Goal: Transaction & Acquisition: Purchase product/service

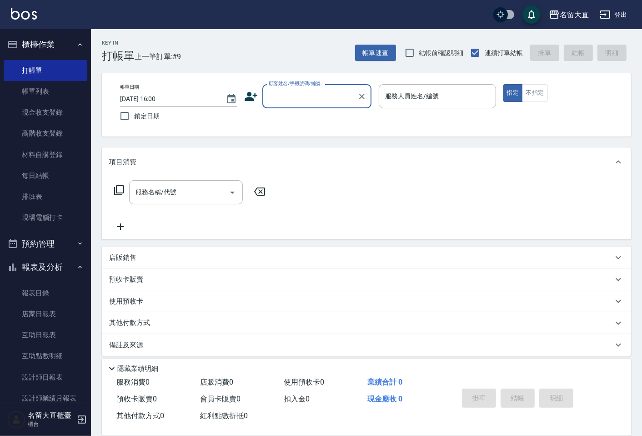
click at [313, 102] on input "顧客姓名/手機號碼/編號" at bounding box center [310, 96] width 87 height 16
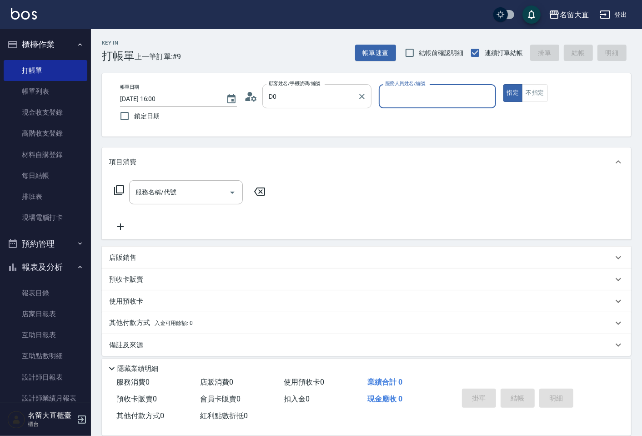
type input "不指定客/不指定客D0/D0"
type input "[PERSON_NAME]3"
click at [504, 84] on button "指定" at bounding box center [514, 93] width 20 height 18
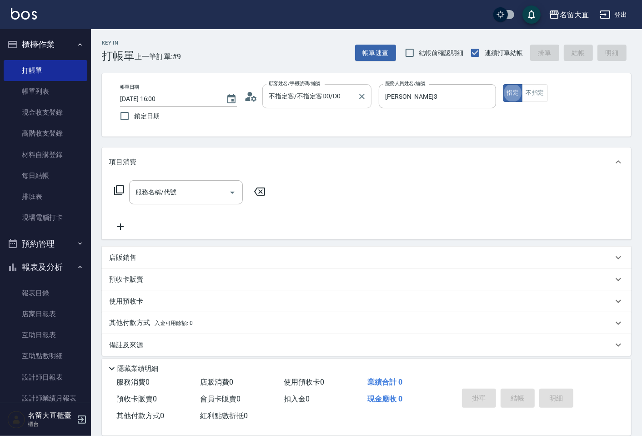
type button "true"
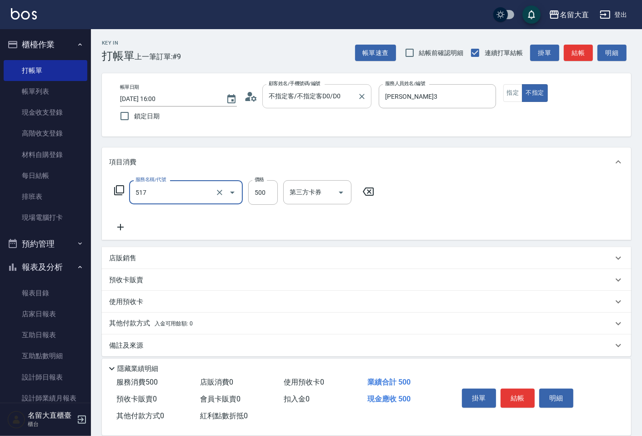
type input "舒醒頭皮(517)"
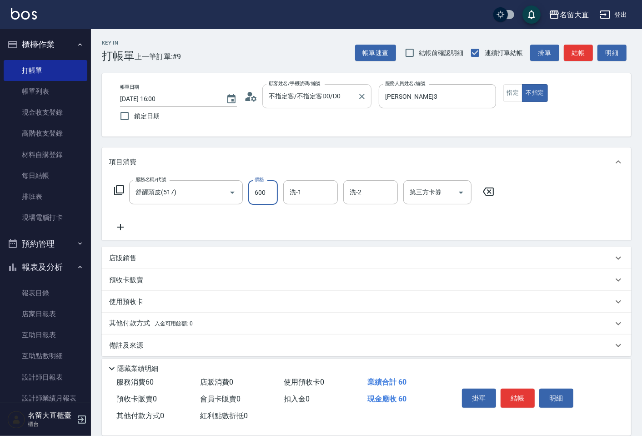
type input "600"
type input "詩雅-20"
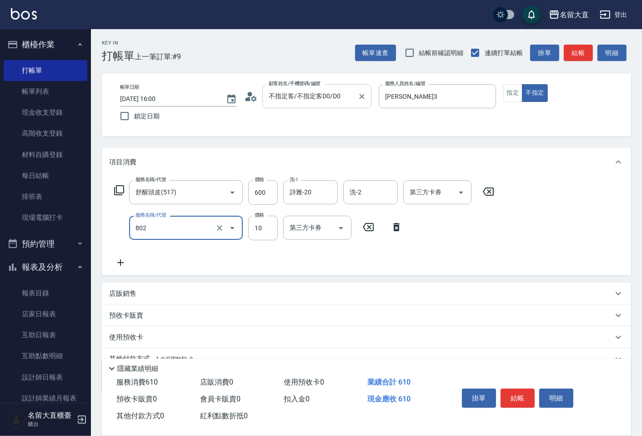
type input "潤絲(802)"
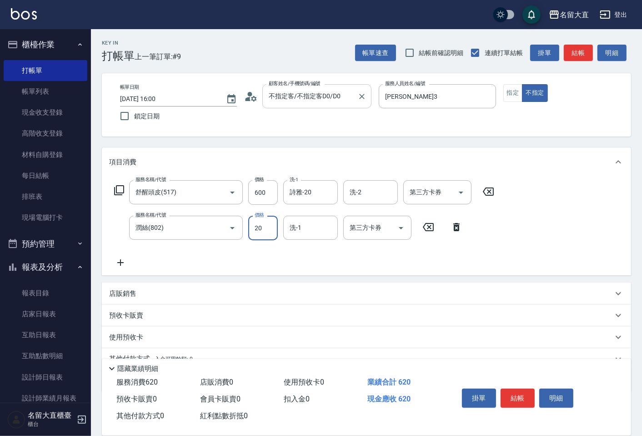
type input "20"
type input "詩雅-20"
click at [513, 393] on button "結帳" at bounding box center [518, 398] width 34 height 19
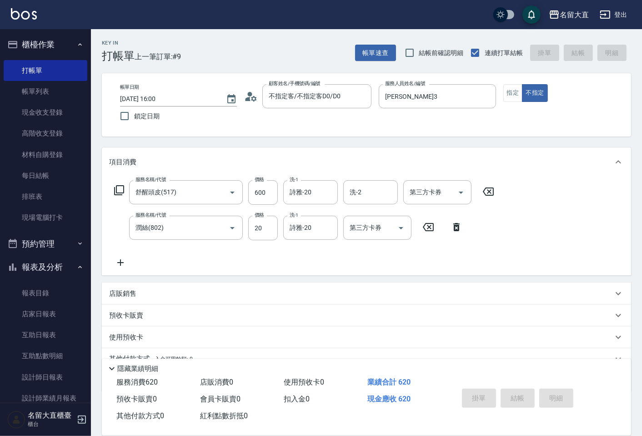
type input "[DATE] 17:05"
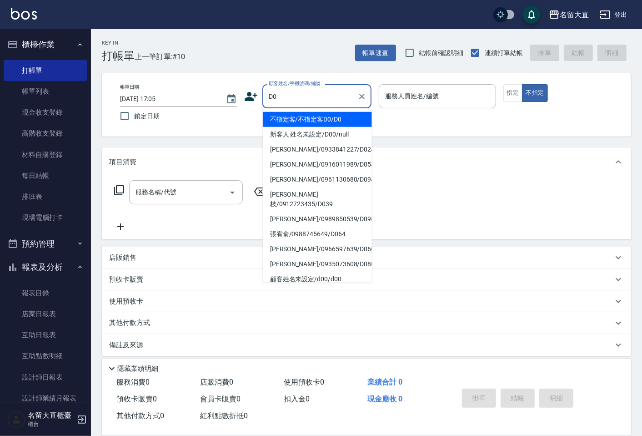
type input "不指定客/不指定客D0/D0"
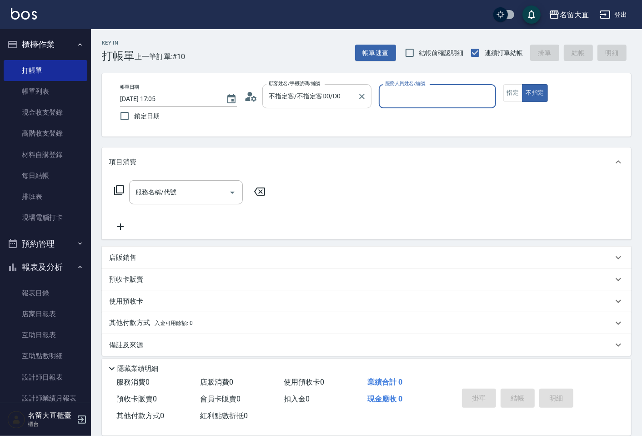
type input "[PERSON_NAME]3"
click at [522, 84] on button "不指定" at bounding box center [534, 93] width 25 height 18
type button "false"
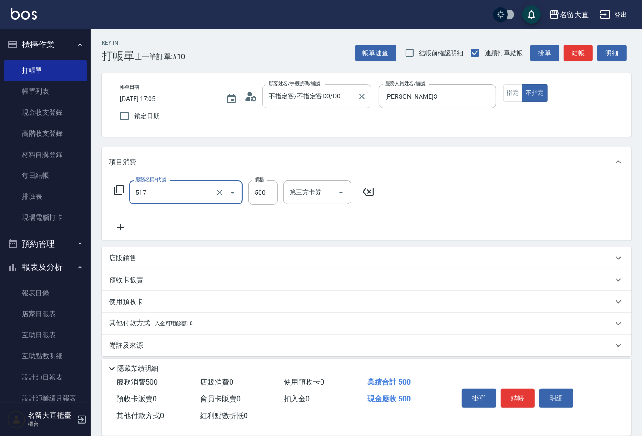
type input "舒醒頭皮(517)"
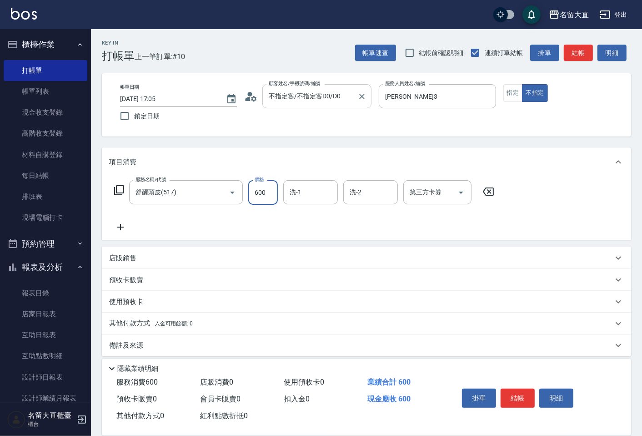
type input "600"
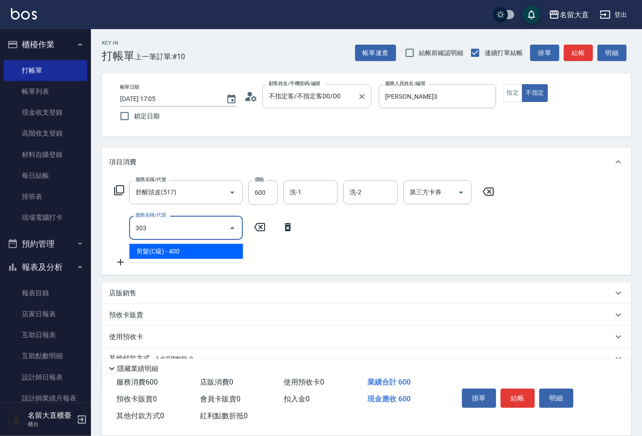
type input "剪髮(C級)(303)"
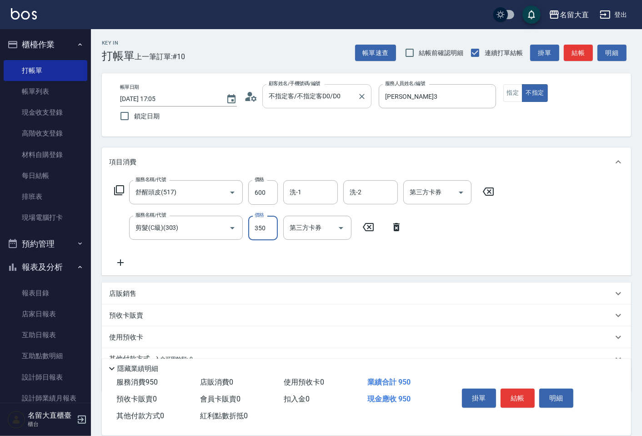
type input "350"
click at [512, 399] on button "結帳" at bounding box center [518, 398] width 34 height 19
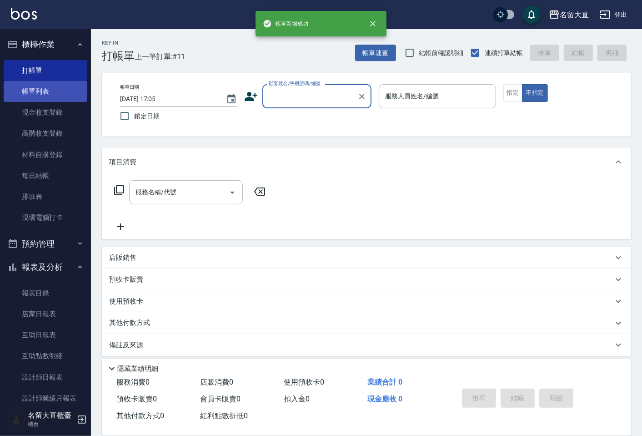
click at [40, 93] on link "帳單列表" at bounding box center [46, 91] width 84 height 21
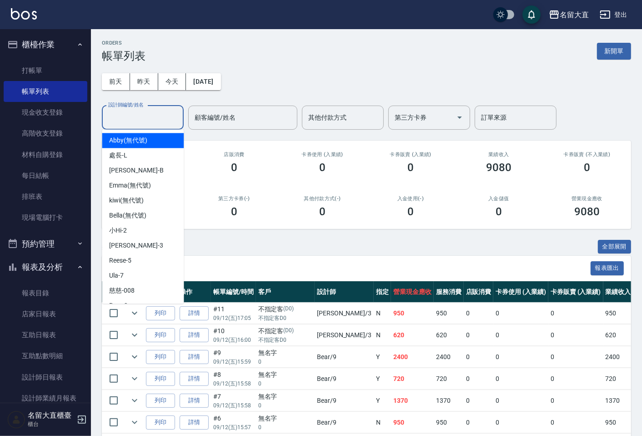
click at [136, 118] on input "設計師編號/姓名" at bounding box center [143, 118] width 74 height 16
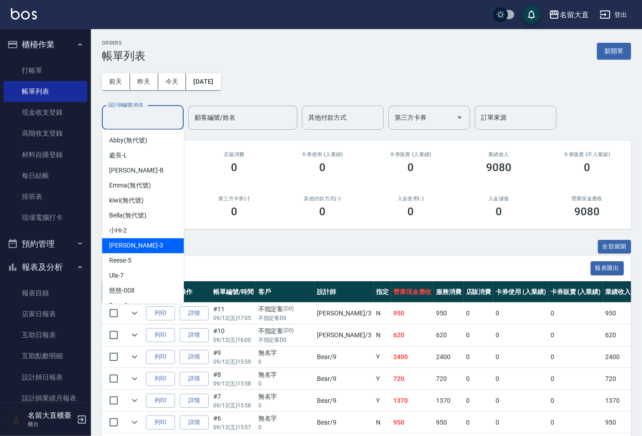
click at [124, 243] on span "[PERSON_NAME]3" at bounding box center [136, 246] width 54 height 10
type input "[PERSON_NAME]3"
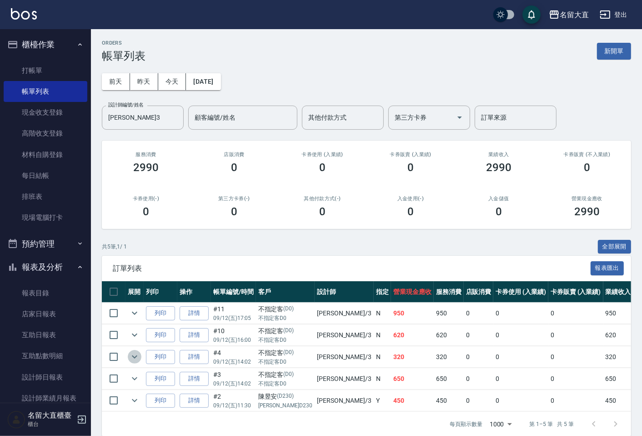
click at [135, 356] on icon "expand row" at bounding box center [134, 356] width 11 height 11
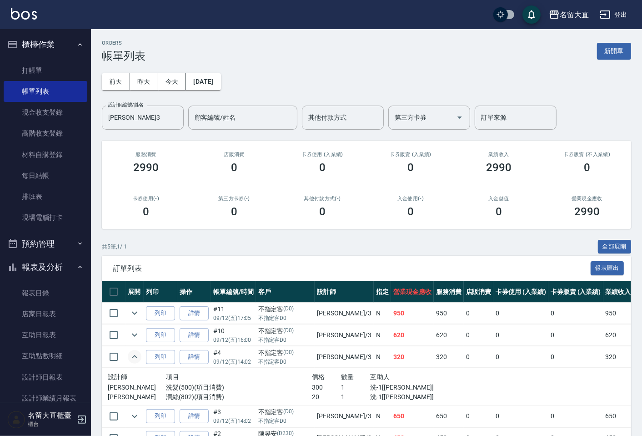
click at [133, 355] on icon "expand row" at bounding box center [134, 356] width 11 height 11
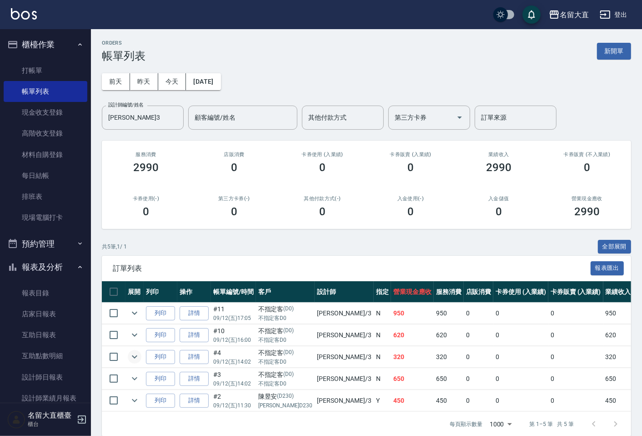
scroll to position [19, 0]
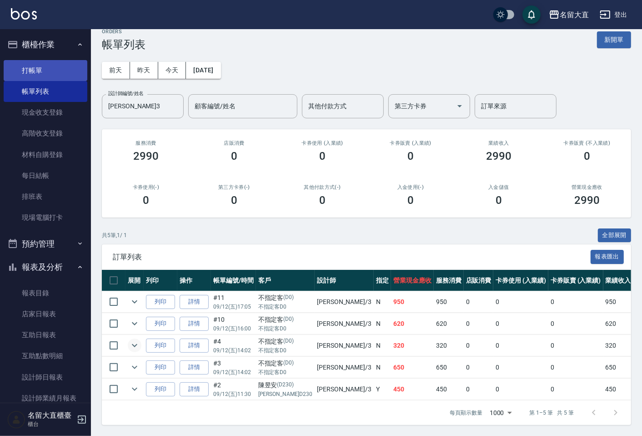
drag, startPoint x: 145, startPoint y: 383, endPoint x: 56, endPoint y: 66, distance: 328.7
click at [56, 66] on link "打帳單" at bounding box center [46, 70] width 84 height 21
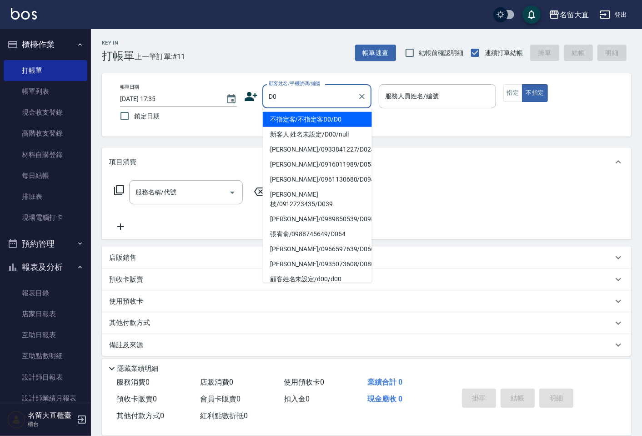
type input "不指定客/不指定客D0/D0"
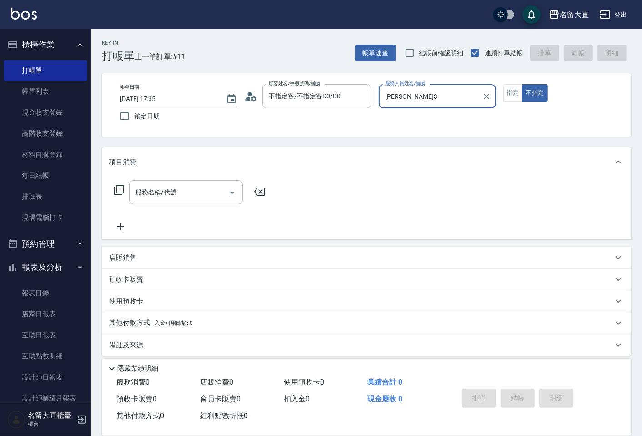
type input "[PERSON_NAME]3"
click at [522, 84] on button "不指定" at bounding box center [534, 93] width 25 height 18
type button "false"
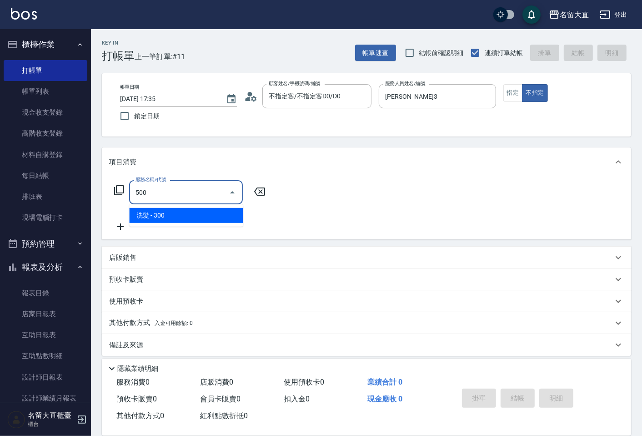
type input "洗髮(500)"
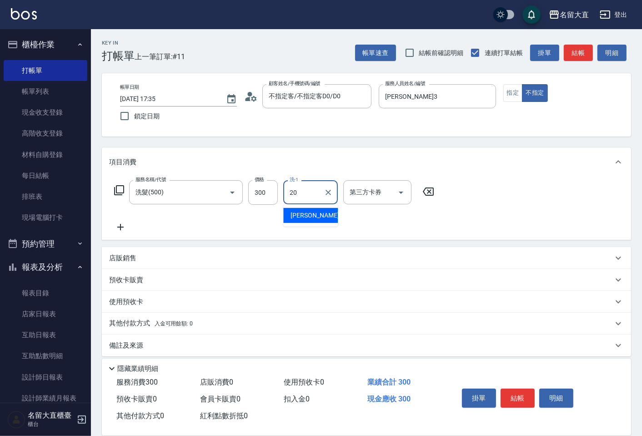
type input "詩雅-20"
click at [584, 46] on button "結帳" at bounding box center [578, 53] width 29 height 17
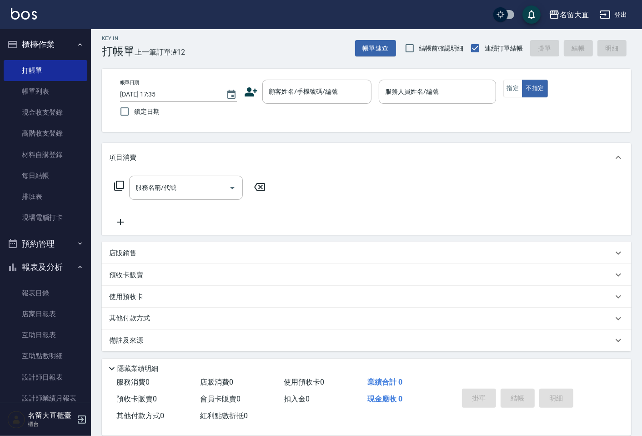
scroll to position [6, 0]
drag, startPoint x: 582, startPoint y: 45, endPoint x: 287, endPoint y: 83, distance: 297.7
click at [287, 83] on div "顧客姓名/手機號碼/編號 顧客姓名/手機號碼/編號" at bounding box center [316, 90] width 109 height 24
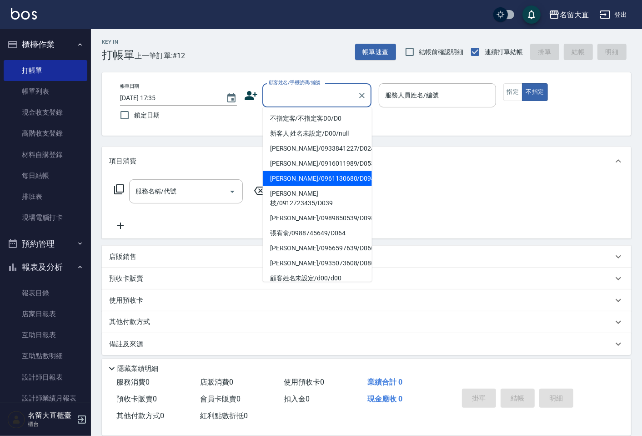
scroll to position [0, 0]
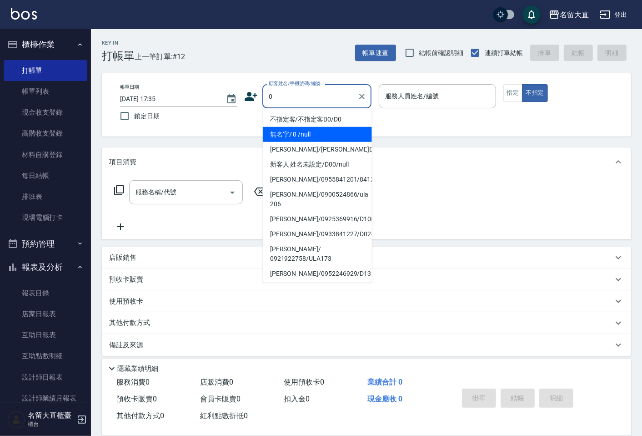
click at [306, 137] on li "無名字/ 0 /null" at bounding box center [317, 134] width 109 height 15
type input "無名字/ 0 /null"
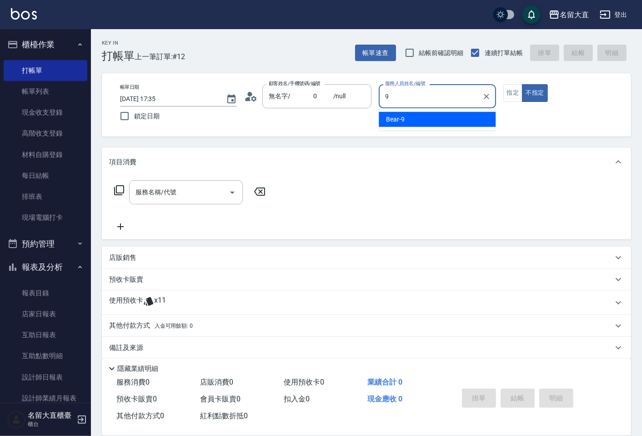
type input "Bear-9"
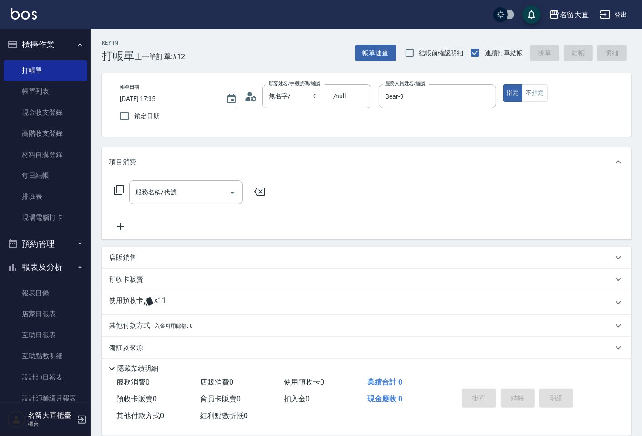
click at [121, 188] on icon at bounding box center [119, 190] width 11 height 11
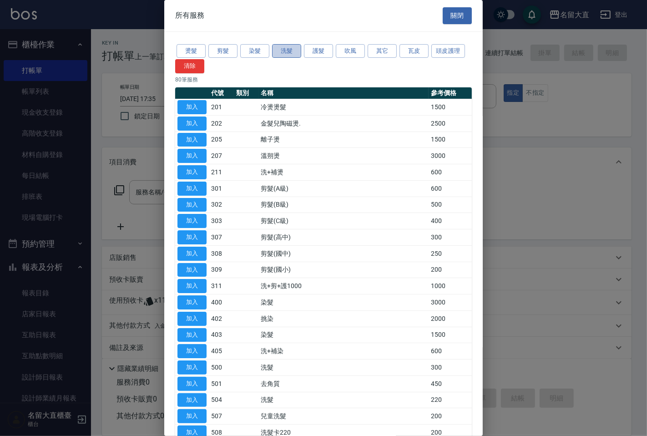
click at [282, 53] on button "洗髮" at bounding box center [286, 51] width 29 height 14
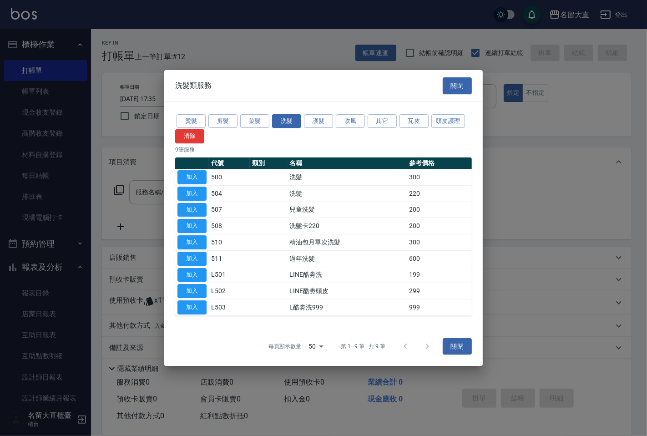
click at [190, 169] on td "加入" at bounding box center [192, 177] width 34 height 16
drag, startPoint x: 188, startPoint y: 171, endPoint x: 140, endPoint y: 182, distance: 49.5
click at [188, 172] on button "加入" at bounding box center [191, 177] width 29 height 14
type input "洗髮(500)"
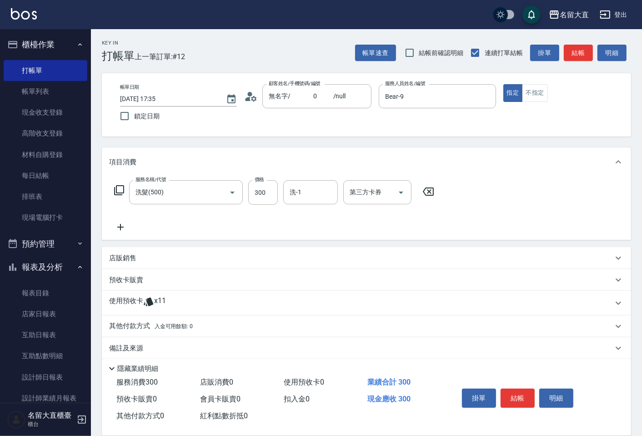
click at [121, 187] on div "服務名稱/代號 洗髮(500) 服務名稱/代號 價格 300 價格 洗-1 洗-1 第三方卡券 第三方卡券" at bounding box center [274, 192] width 331 height 25
click at [119, 184] on div "服務名稱/代號 洗髮(500) 服務名稱/代號 價格 300 價格 洗-1 洗-1 第三方卡券 第三方卡券" at bounding box center [274, 192] width 331 height 25
click at [122, 188] on icon at bounding box center [119, 190] width 11 height 11
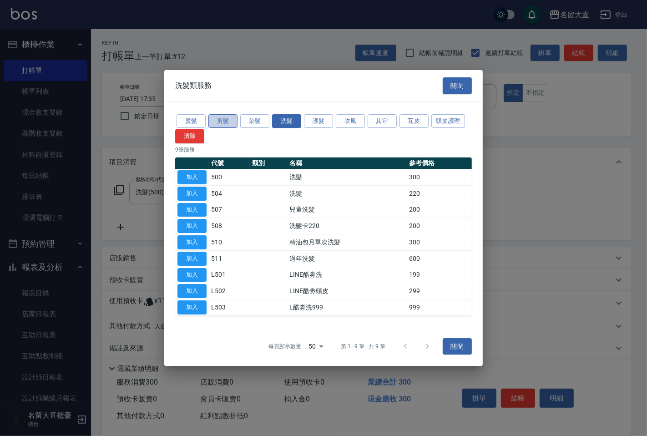
click at [214, 117] on button "剪髮" at bounding box center [222, 121] width 29 height 14
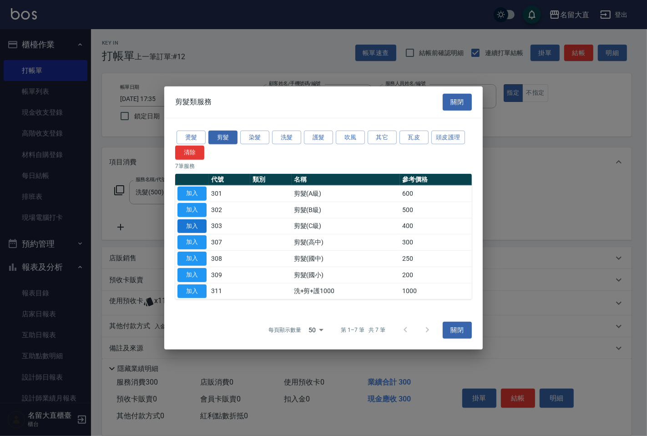
click at [196, 224] on button "加入" at bounding box center [191, 226] width 29 height 14
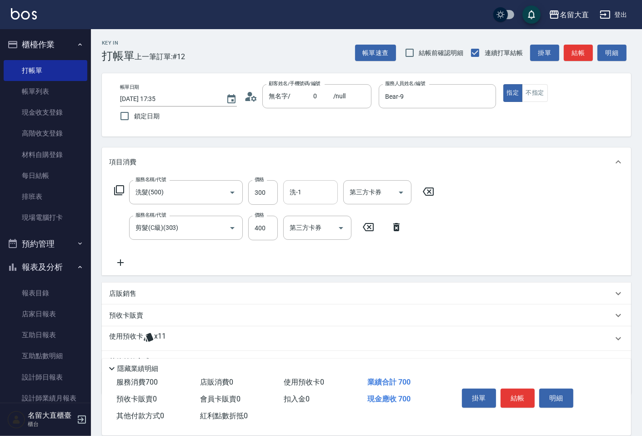
click at [306, 190] on input "洗-1" at bounding box center [311, 192] width 46 height 16
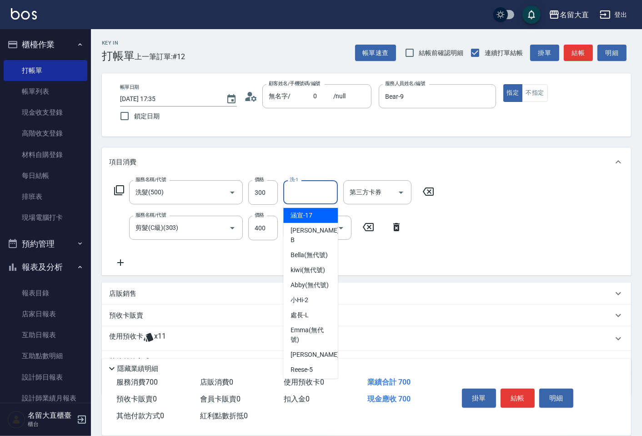
type input "2"
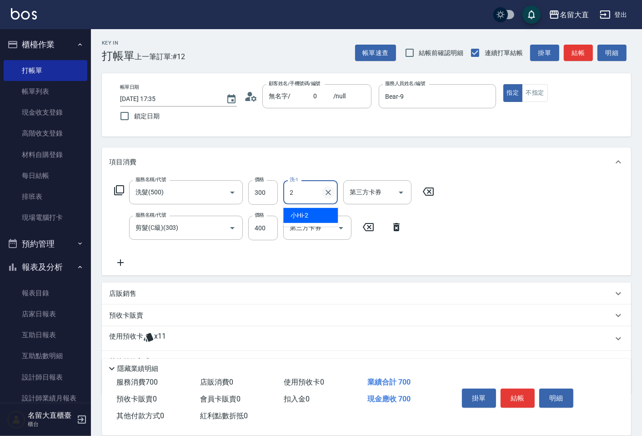
click at [329, 191] on icon "Clear" at bounding box center [328, 192] width 9 height 9
click at [575, 54] on button "結帳" at bounding box center [578, 53] width 29 height 17
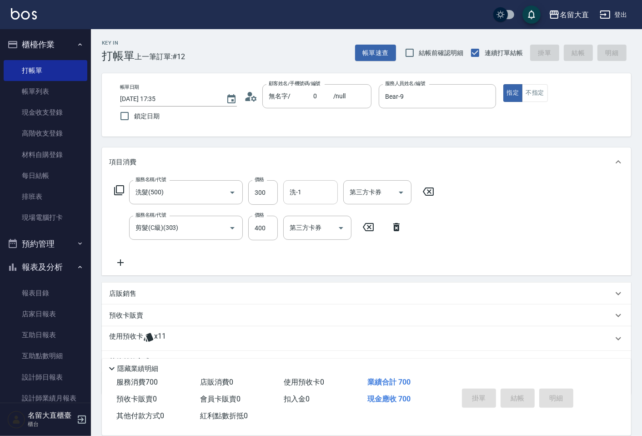
type input "[DATE] 18:01"
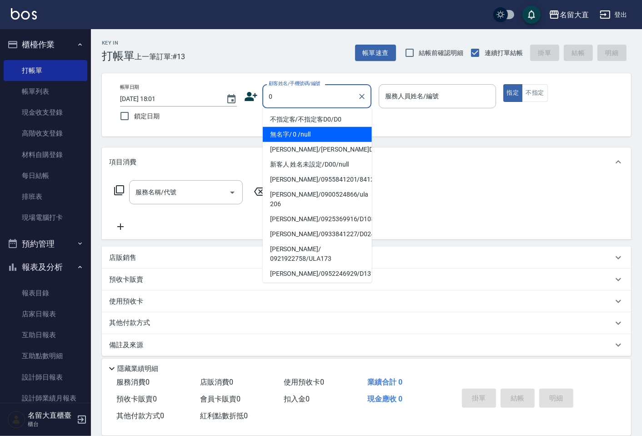
click at [327, 130] on li "無名字/ 0 /null" at bounding box center [317, 134] width 109 height 15
type input "無名字/ 0 /null"
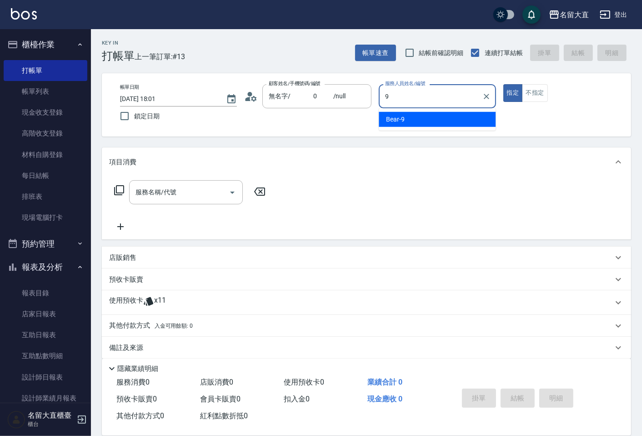
type input "Bear-9"
type button "true"
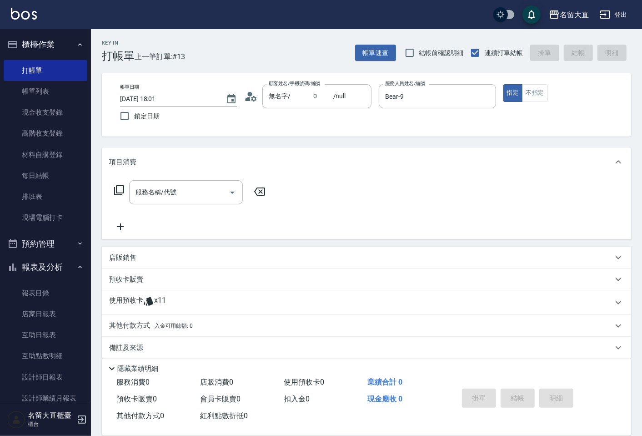
click at [116, 189] on icon at bounding box center [119, 190] width 11 height 11
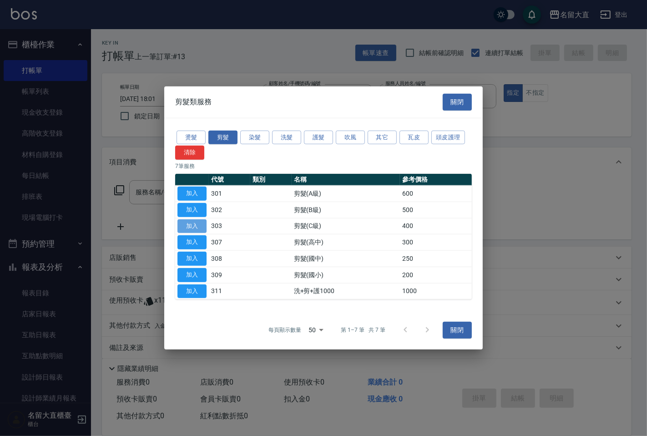
click at [199, 228] on button "加入" at bounding box center [191, 226] width 29 height 14
type input "剪髮(C級)(303)"
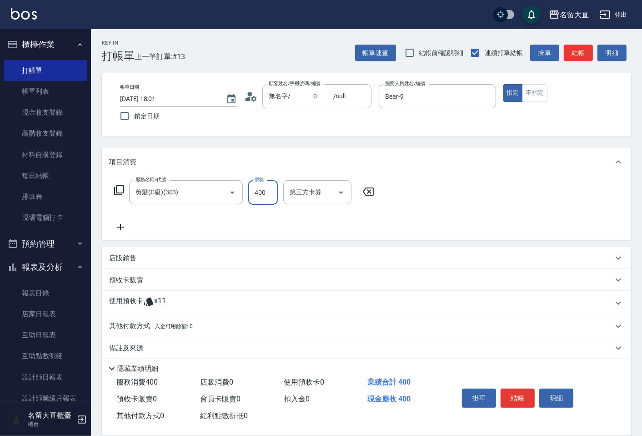
click at [258, 189] on input "400" at bounding box center [263, 192] width 30 height 25
type input "500"
click at [570, 53] on button "結帳" at bounding box center [578, 53] width 29 height 17
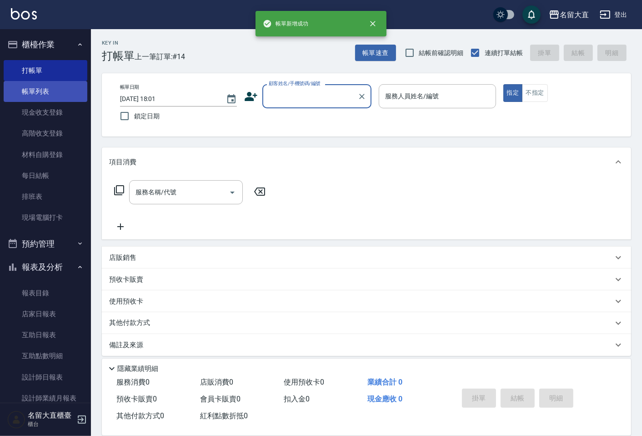
drag, startPoint x: 35, startPoint y: 90, endPoint x: 107, endPoint y: 148, distance: 92.5
click at [35, 90] on link "帳單列表" at bounding box center [46, 91] width 84 height 21
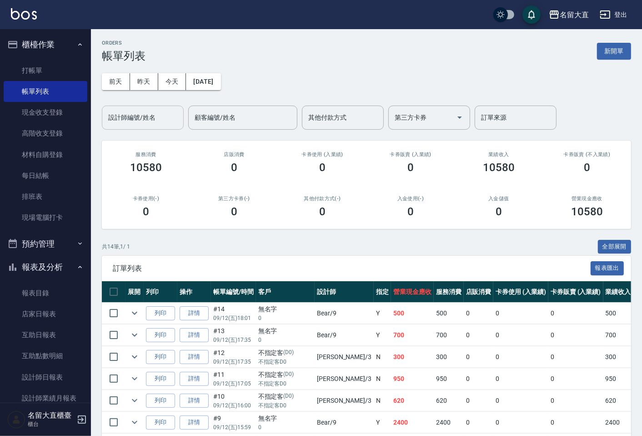
click at [126, 116] on input "設計師編號/姓名" at bounding box center [143, 118] width 74 height 16
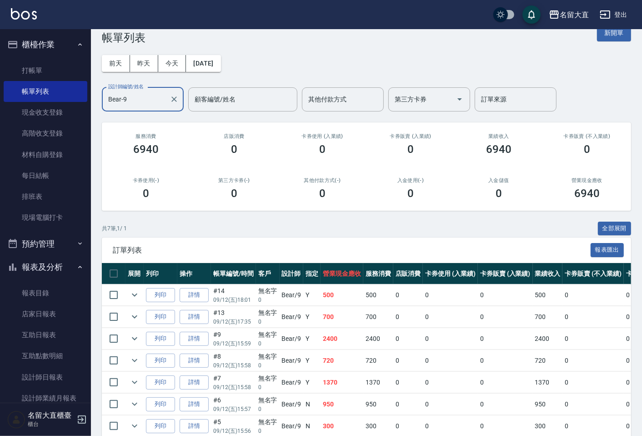
scroll to position [50, 0]
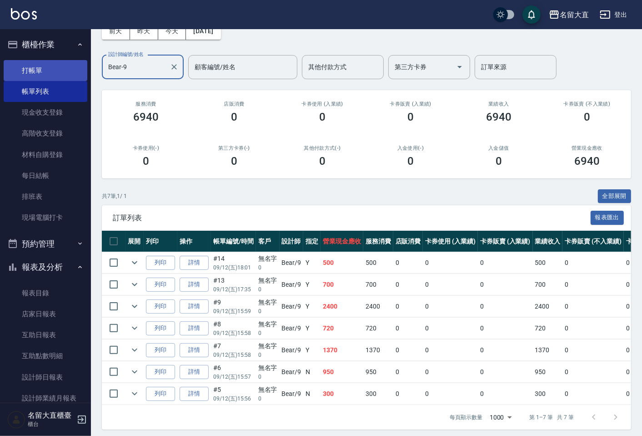
type input "Bear-9"
click at [47, 70] on link "打帳單" at bounding box center [46, 70] width 84 height 21
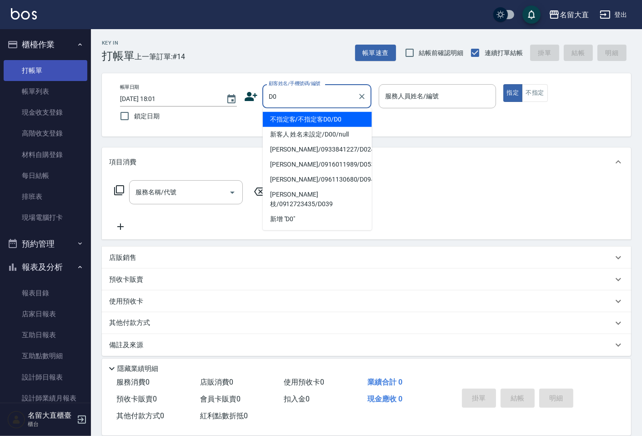
type input "不指定客/不指定客D0/D0"
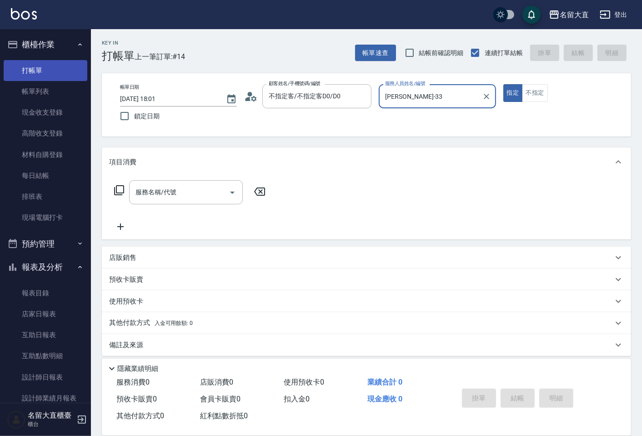
type input "[PERSON_NAME]3"
click at [504, 84] on button "指定" at bounding box center [514, 93] width 20 height 18
type button "true"
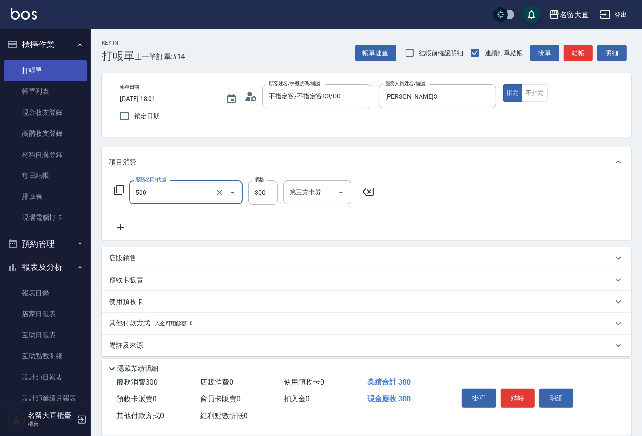
type input "洗髮(500)"
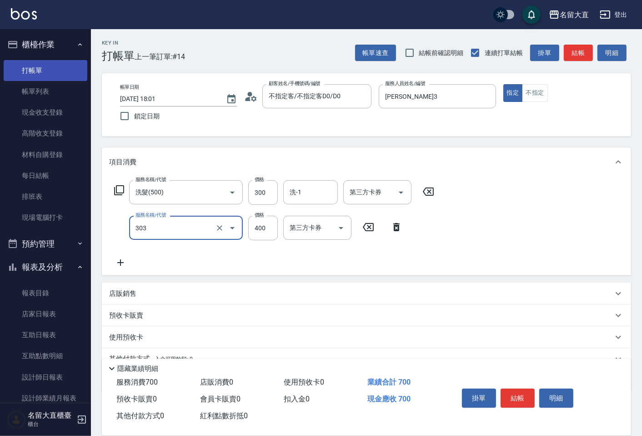
type input "剪髮(C級)(303)"
type input "350"
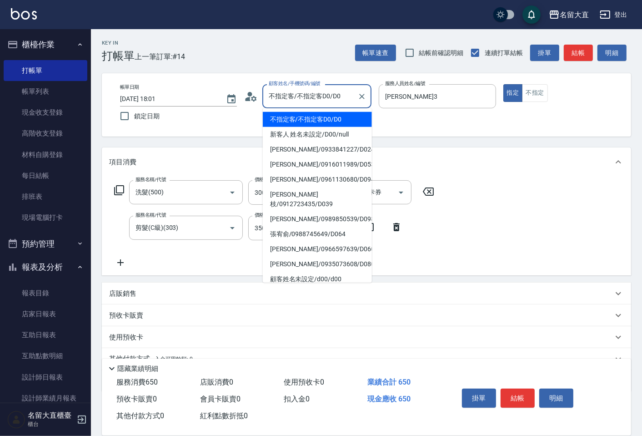
click at [338, 97] on input "不指定客/不指定客D0/D0" at bounding box center [310, 96] width 87 height 16
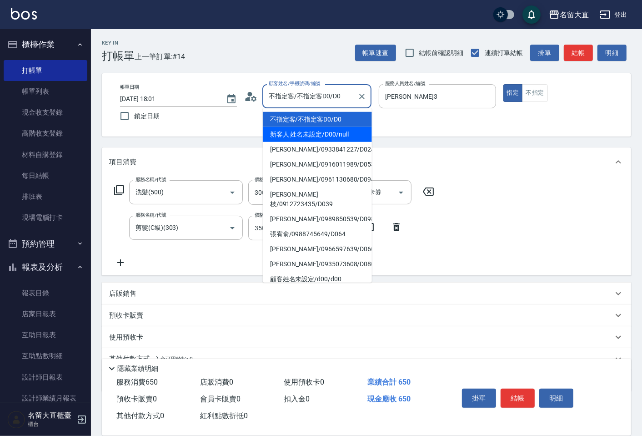
click at [328, 128] on li "新客人 姓名未設定/D00/null" at bounding box center [317, 134] width 109 height 15
type input "新客人 姓名未設定/D00/null"
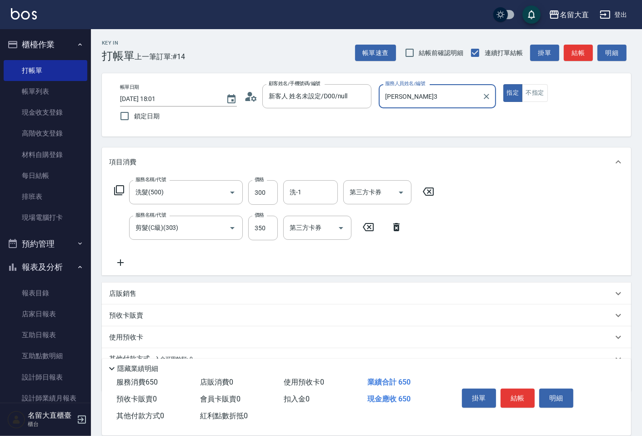
scroll to position [42, 0]
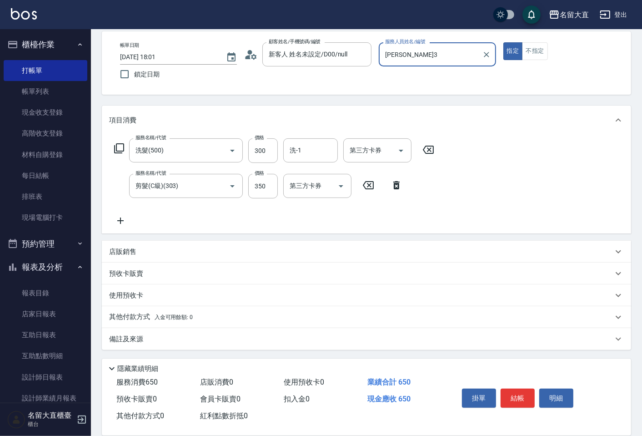
click at [126, 318] on p "其他付款方式 入金可用餘額: 0" at bounding box center [151, 317] width 84 height 10
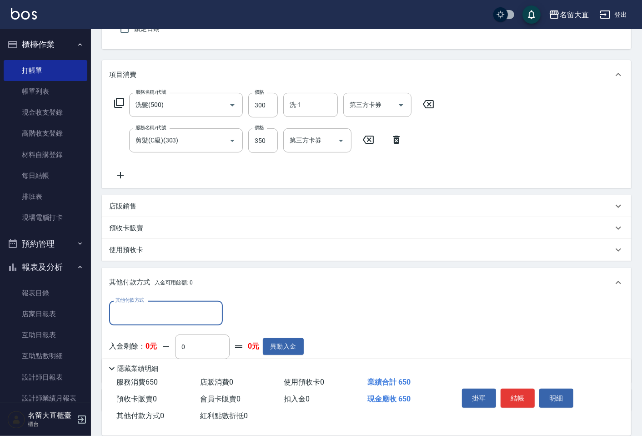
scroll to position [0, 0]
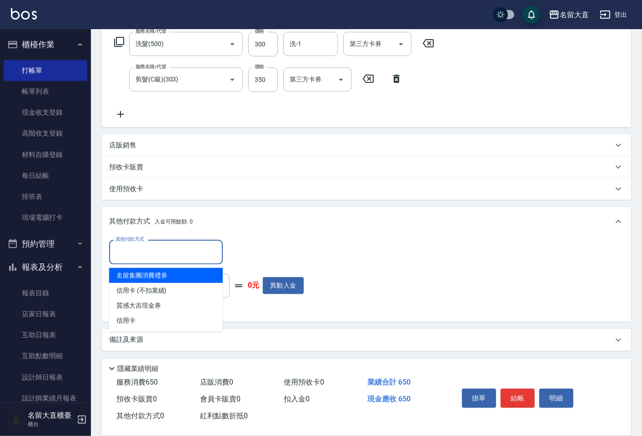
click at [135, 254] on input "其他付款方式" at bounding box center [166, 252] width 106 height 16
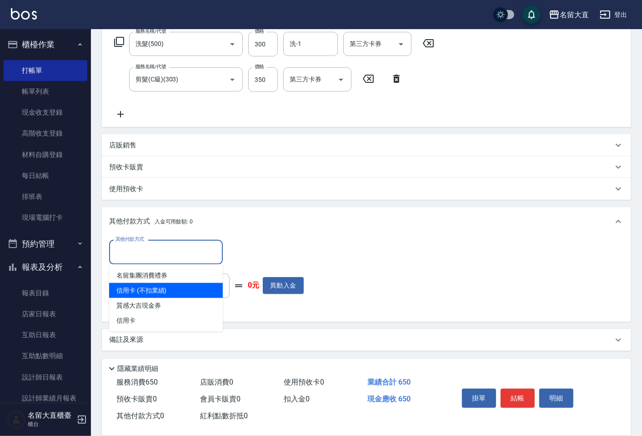
click at [147, 288] on span "信用卡 (不扣業績)" at bounding box center [166, 290] width 114 height 15
type input "信用卡 (不扣業績)"
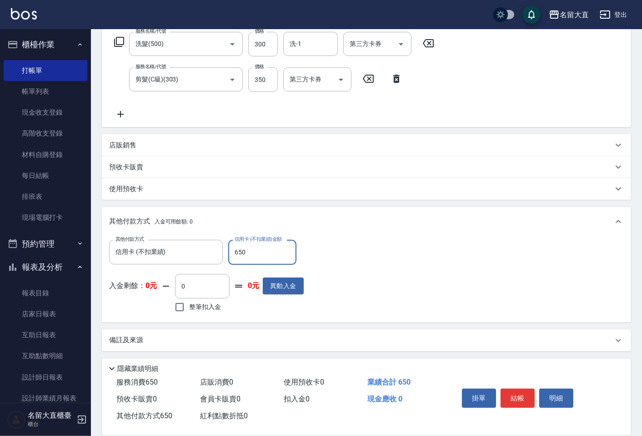
type input "650"
click at [521, 392] on button "結帳" at bounding box center [518, 398] width 34 height 19
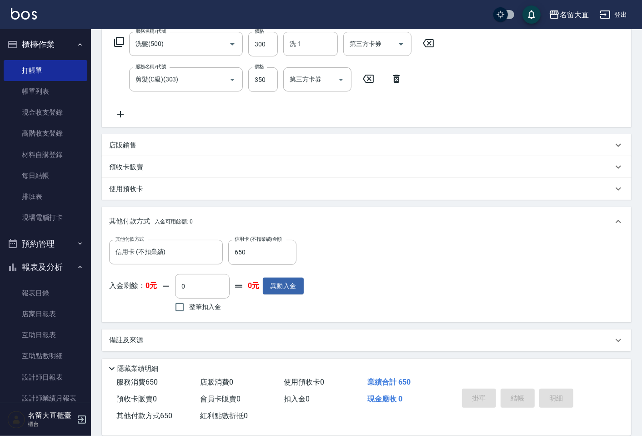
type input "[DATE] 18:10"
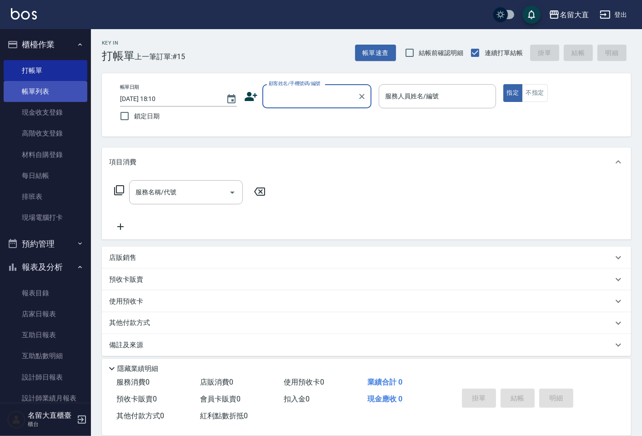
click at [56, 90] on link "帳單列表" at bounding box center [46, 91] width 84 height 21
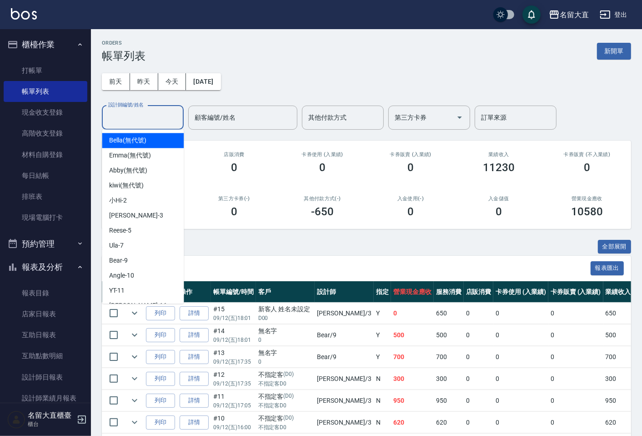
click at [155, 122] on input "設計師編號/姓名" at bounding box center [143, 118] width 74 height 16
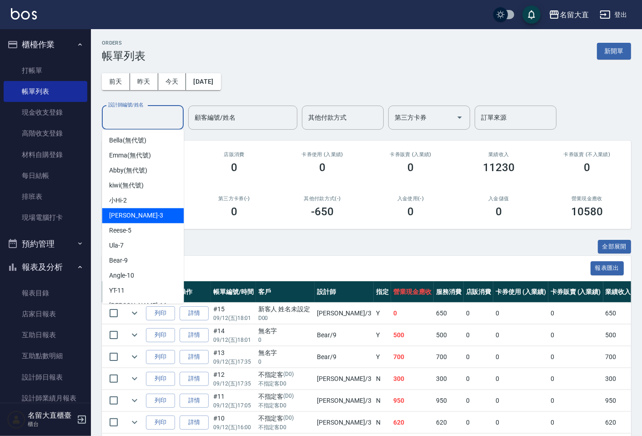
click at [153, 210] on div "[PERSON_NAME]3" at bounding box center [143, 215] width 82 height 15
type input "[PERSON_NAME]3"
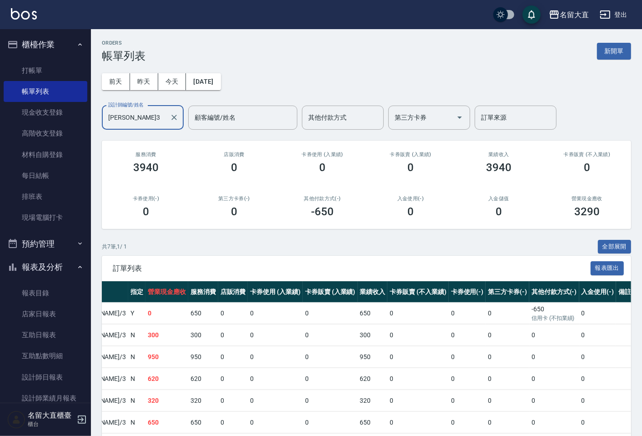
drag, startPoint x: 488, startPoint y: 274, endPoint x: 497, endPoint y: 273, distance: 9.1
click at [488, 274] on div "訂單列表 報表匯出" at bounding box center [367, 268] width 530 height 25
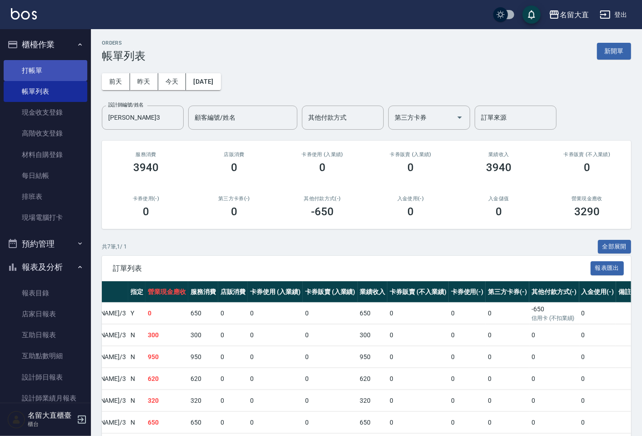
click at [50, 62] on link "打帳單" at bounding box center [46, 70] width 84 height 21
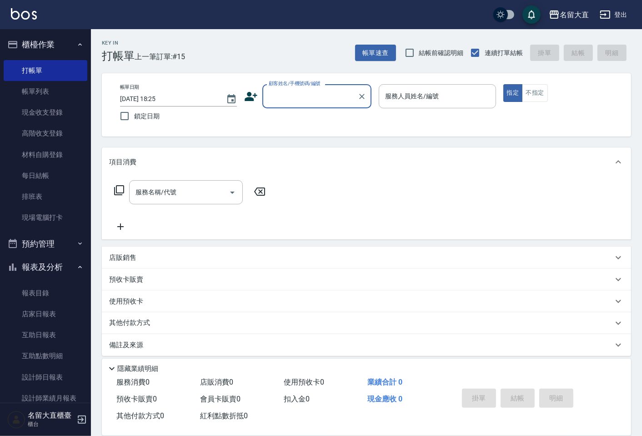
click at [294, 91] on input "顧客姓名/手機號碼/編號" at bounding box center [310, 96] width 87 height 16
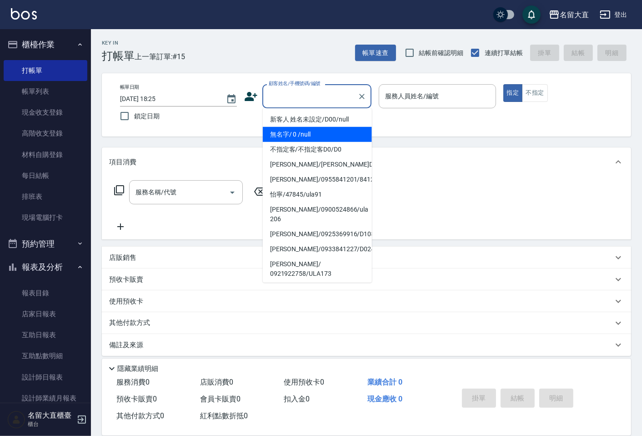
click at [297, 128] on li "無名字/ 0 /null" at bounding box center [317, 134] width 109 height 15
type input "無名字/ 0 /null"
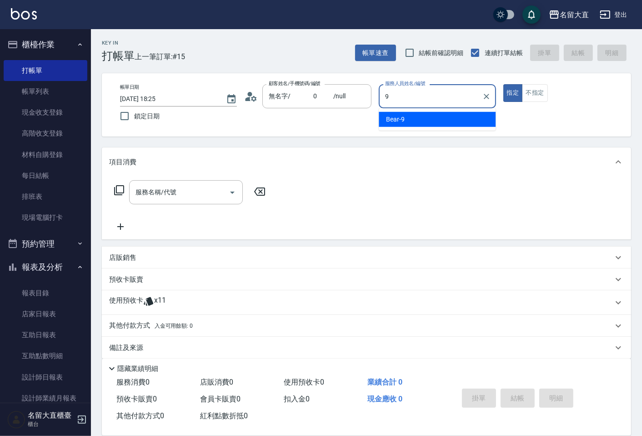
type input "Bear-9"
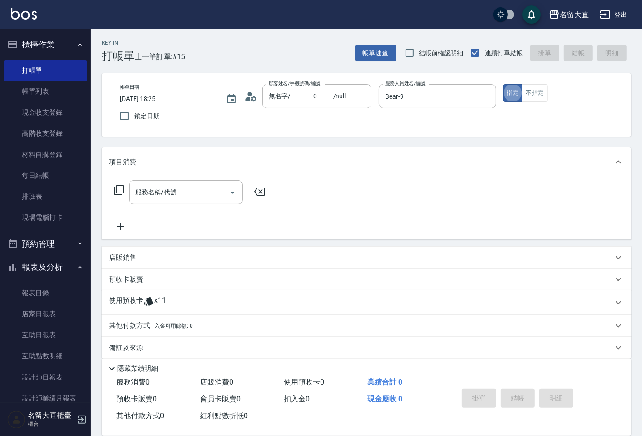
type button "true"
click at [121, 192] on icon at bounding box center [119, 190] width 11 height 11
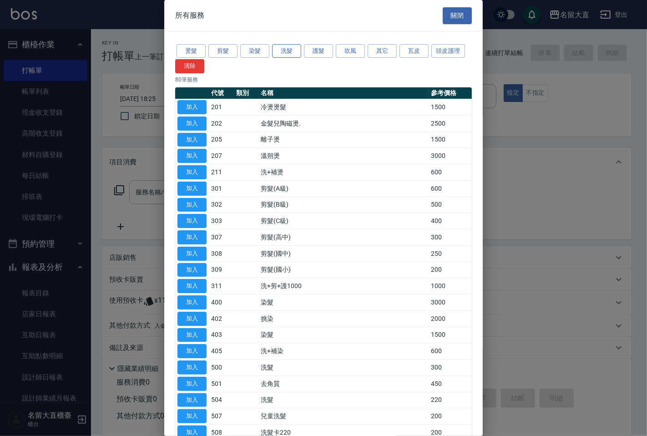
drag, startPoint x: 288, startPoint y: 51, endPoint x: 278, endPoint y: 60, distance: 12.6
click at [287, 51] on button "洗髮" at bounding box center [286, 51] width 29 height 14
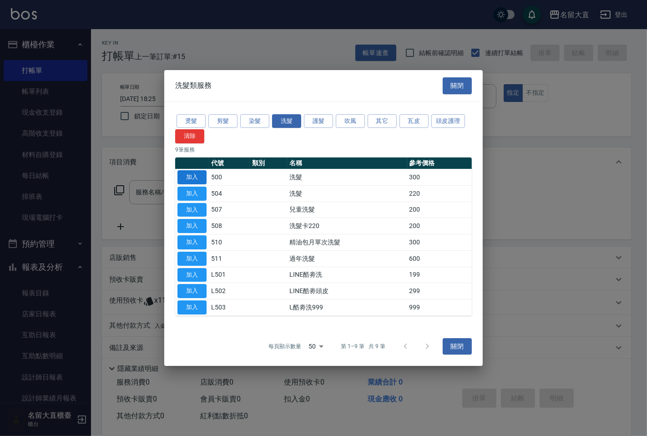
click at [194, 177] on button "加入" at bounding box center [191, 177] width 29 height 14
type input "洗髮(500)"
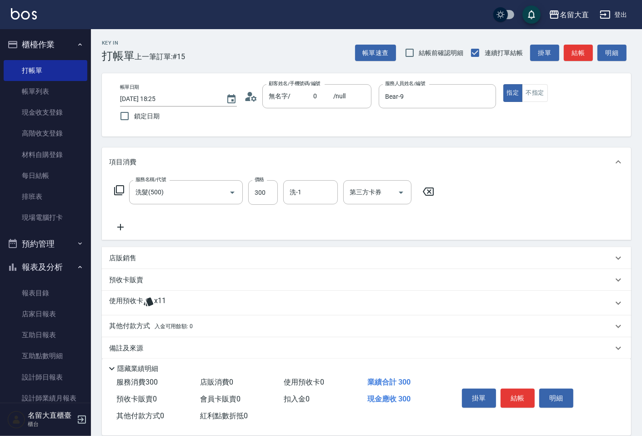
click at [119, 190] on icon at bounding box center [119, 190] width 11 height 11
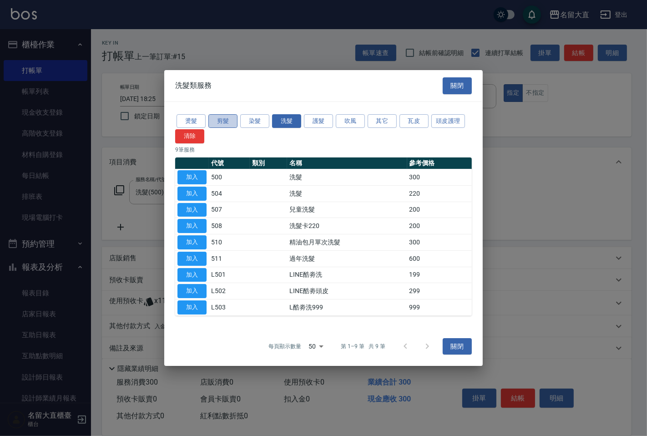
click at [225, 124] on button "剪髮" at bounding box center [222, 121] width 29 height 14
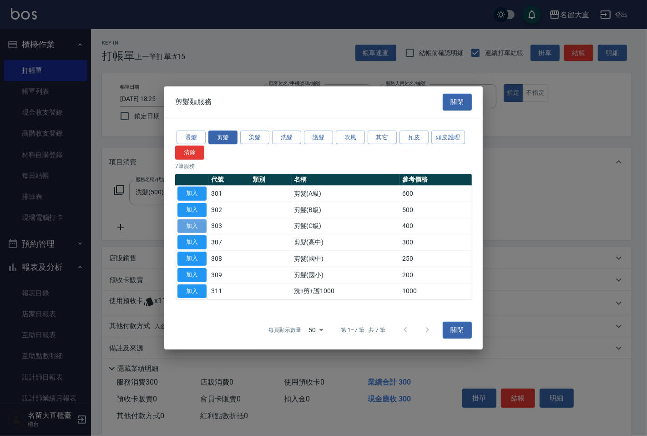
click at [187, 223] on button "加入" at bounding box center [191, 226] width 29 height 14
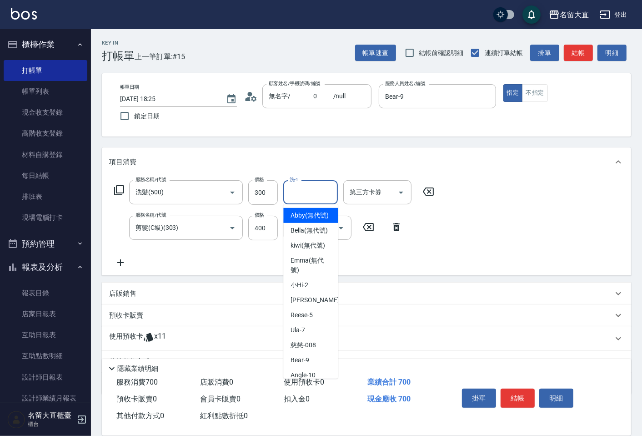
click at [302, 194] on input "洗-1" at bounding box center [311, 192] width 46 height 16
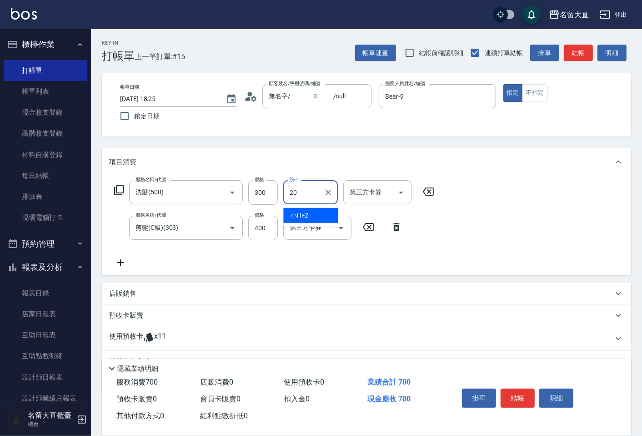
type input "詩雅-20"
click at [578, 52] on button "結帳" at bounding box center [578, 53] width 29 height 17
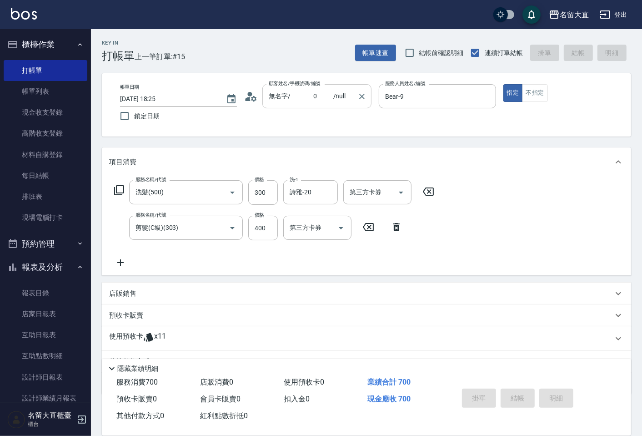
type input "[DATE] 18:26"
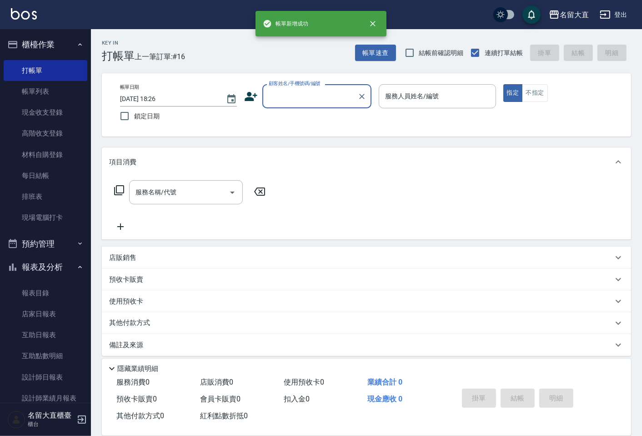
click at [283, 97] on input "顧客姓名/手機號碼/編號" at bounding box center [310, 96] width 87 height 16
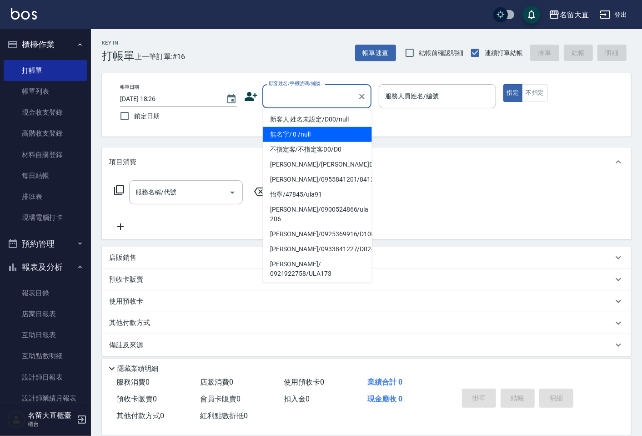
click at [294, 133] on li "無名字/ 0 /null" at bounding box center [317, 134] width 109 height 15
type input "無名字/ 0 /null"
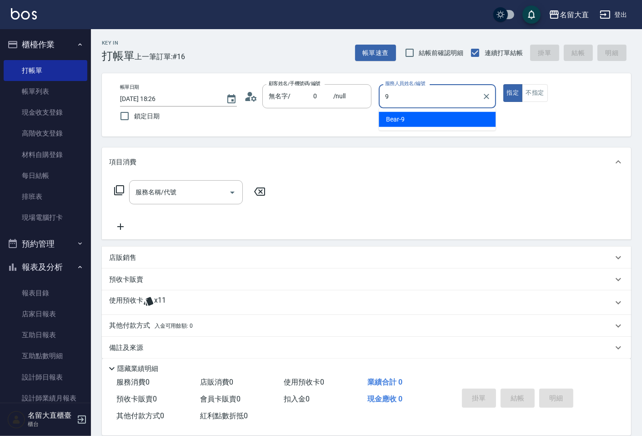
type input "Bear-9"
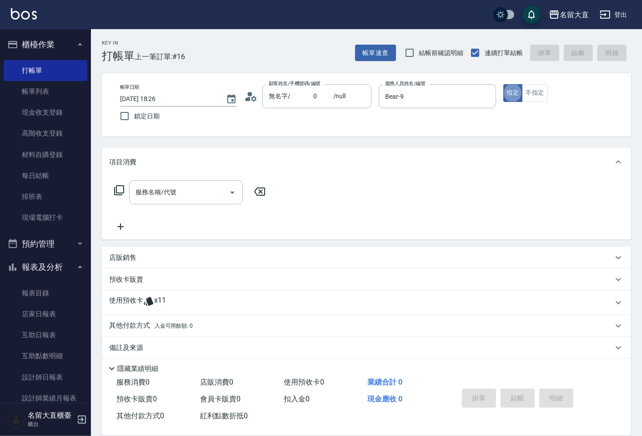
click at [116, 189] on icon at bounding box center [119, 190] width 11 height 11
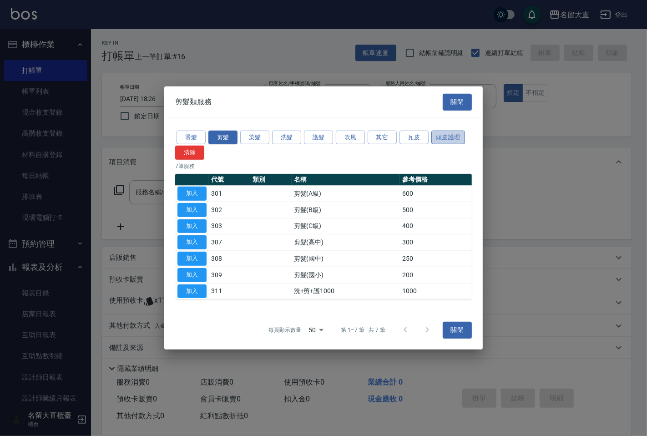
click at [451, 135] on button "頭皮護理" at bounding box center [448, 137] width 34 height 14
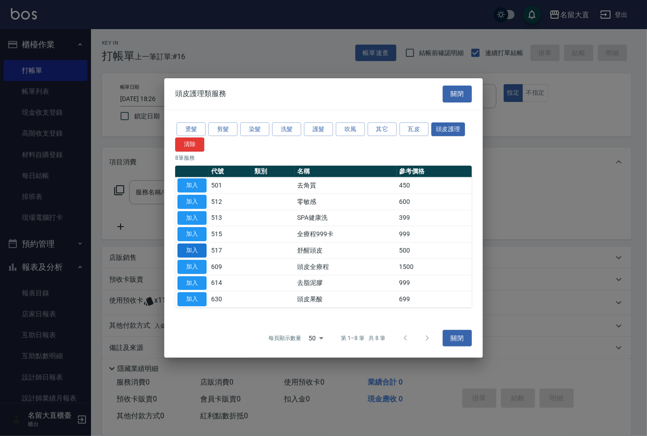
click at [197, 247] on button "加入" at bounding box center [191, 250] width 29 height 14
type input "舒醒頭皮(517)"
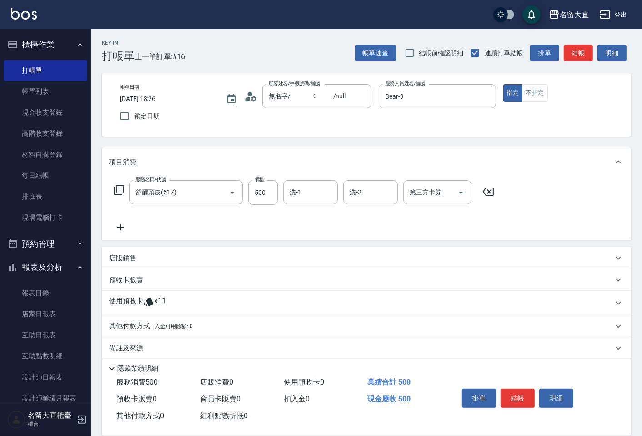
click at [115, 192] on icon at bounding box center [119, 190] width 11 height 11
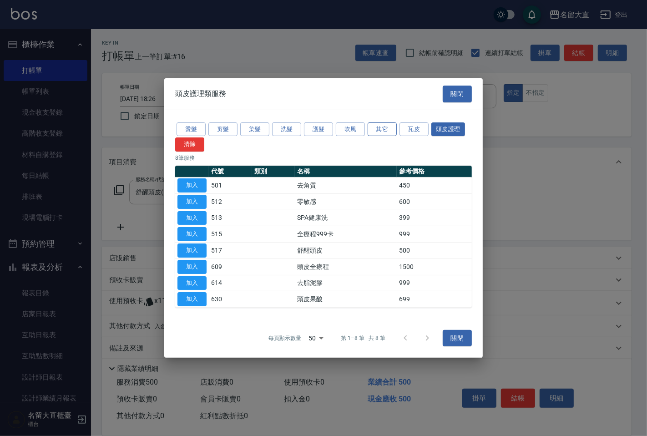
click at [394, 125] on button "其它" at bounding box center [382, 129] width 29 height 14
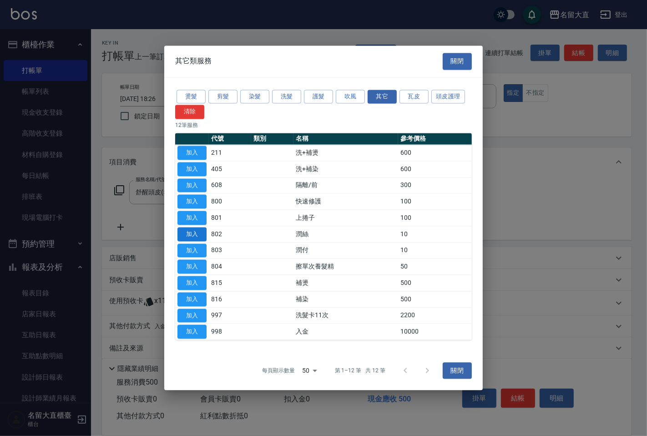
click at [184, 233] on button "加入" at bounding box center [191, 234] width 29 height 14
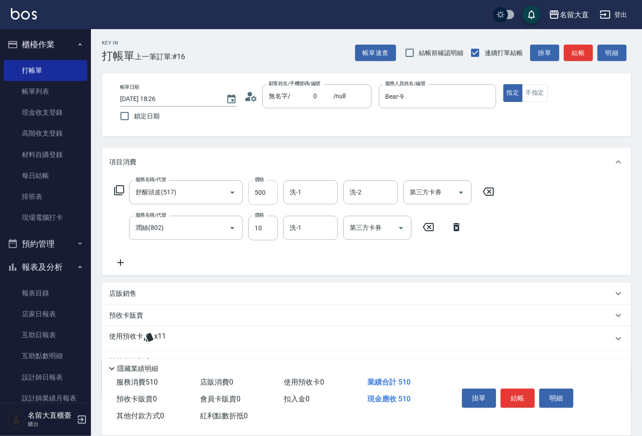
click at [257, 198] on input "500" at bounding box center [263, 192] width 30 height 25
type input "600"
click at [261, 228] on input "10" at bounding box center [263, 228] width 30 height 25
type input "20"
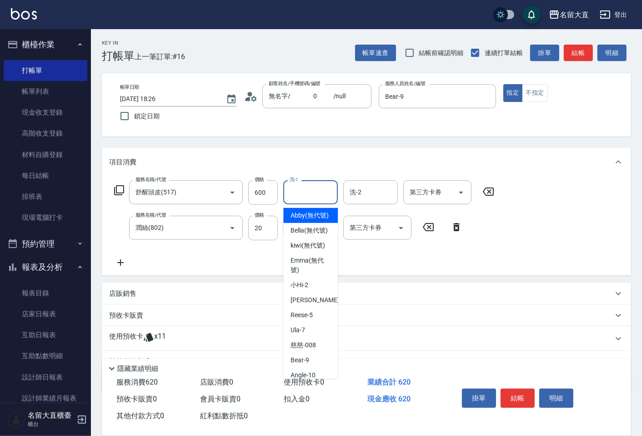
click at [302, 193] on input "洗-1" at bounding box center [311, 192] width 46 height 16
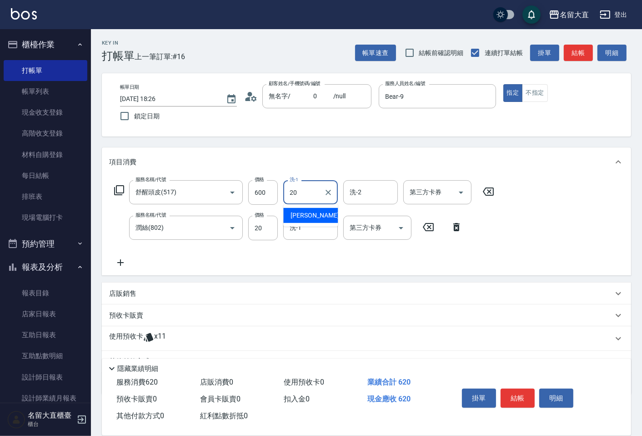
drag, startPoint x: 312, startPoint y: 216, endPoint x: 303, endPoint y: 228, distance: 15.6
click at [312, 215] on span "詩雅 -20" at bounding box center [319, 216] width 57 height 10
type input "詩雅-20"
click at [303, 228] on input "洗-1" at bounding box center [311, 228] width 46 height 16
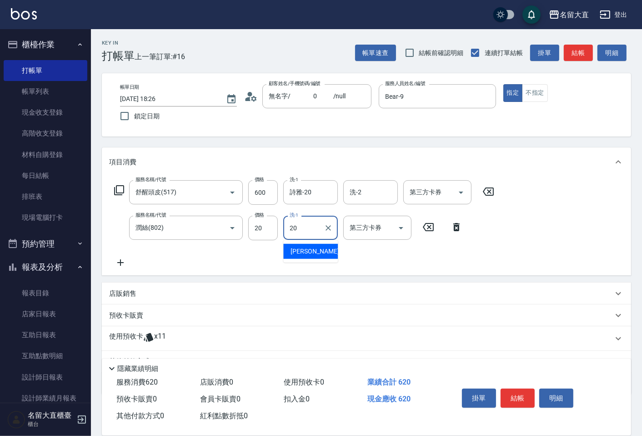
drag, startPoint x: 299, startPoint y: 245, endPoint x: 445, endPoint y: 160, distance: 168.6
click at [299, 246] on div "詩雅 -20" at bounding box center [310, 251] width 55 height 15
type input "詩雅-20"
click at [537, 93] on button "不指定" at bounding box center [534, 93] width 25 height 18
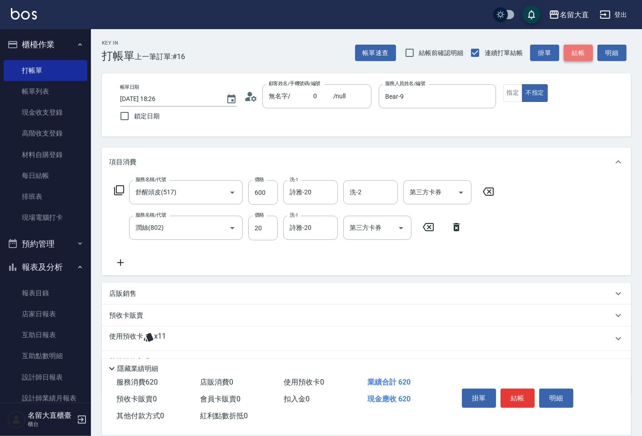
click at [568, 54] on button "結帳" at bounding box center [578, 53] width 29 height 17
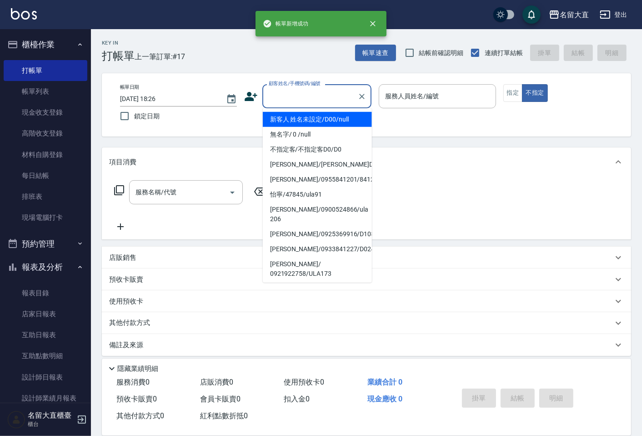
click at [283, 89] on input "顧客姓名/手機號碼/編號" at bounding box center [310, 96] width 87 height 16
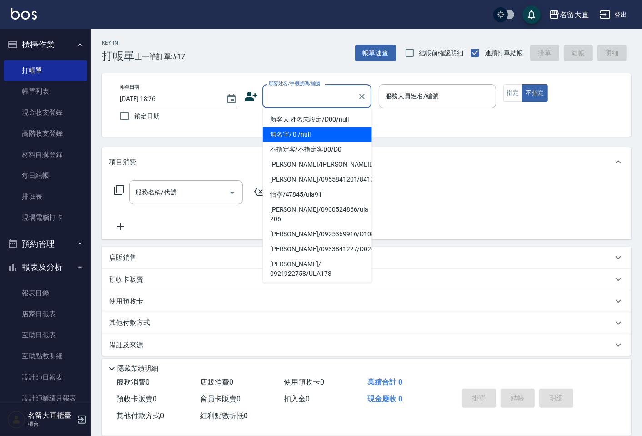
click at [279, 132] on li "無名字/ 0 /null" at bounding box center [317, 134] width 109 height 15
type input "無名字/ 0 /null"
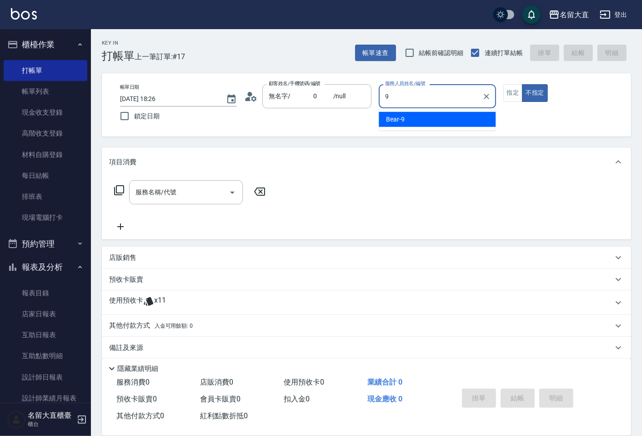
type input "Bear-9"
type button "false"
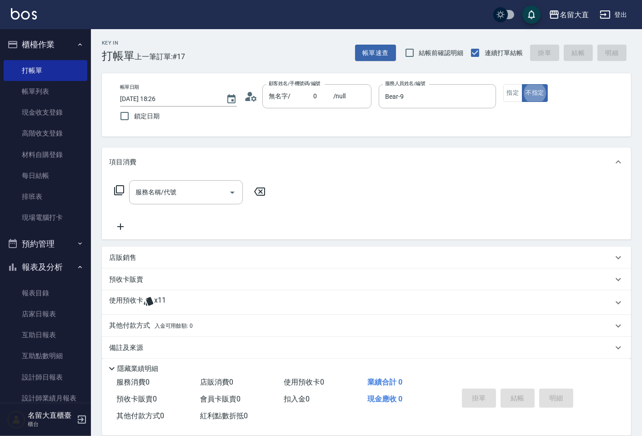
click at [117, 187] on icon at bounding box center [119, 190] width 11 height 11
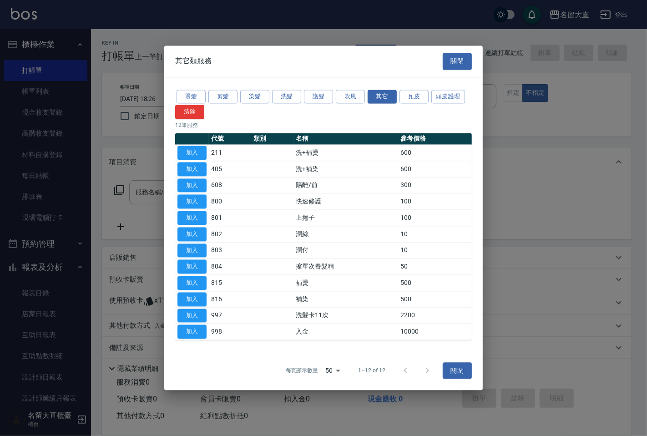
click at [125, 181] on div at bounding box center [323, 218] width 647 height 436
click at [227, 94] on button "剪髮" at bounding box center [222, 97] width 29 height 14
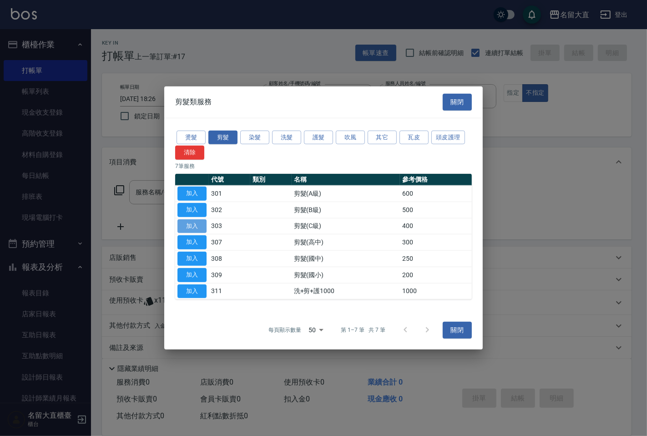
click at [187, 228] on button "加入" at bounding box center [191, 226] width 29 height 14
type input "剪髮(C級)(303)"
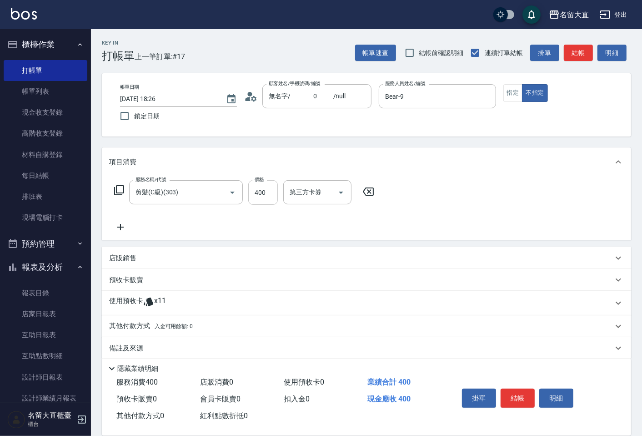
click at [249, 198] on input "400" at bounding box center [263, 192] width 30 height 25
type input "350"
click at [583, 53] on button "結帳" at bounding box center [578, 53] width 29 height 17
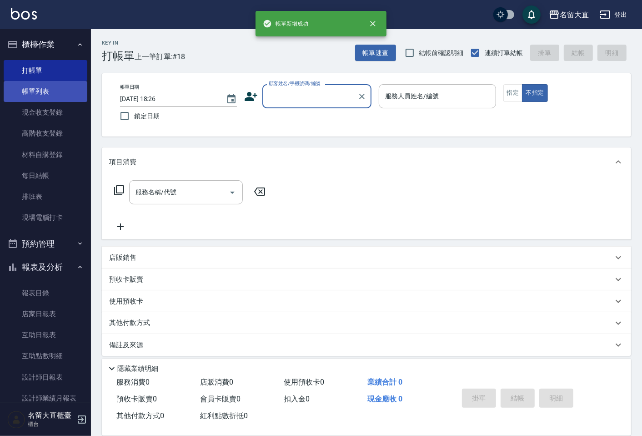
click at [30, 96] on link "帳單列表" at bounding box center [46, 91] width 84 height 21
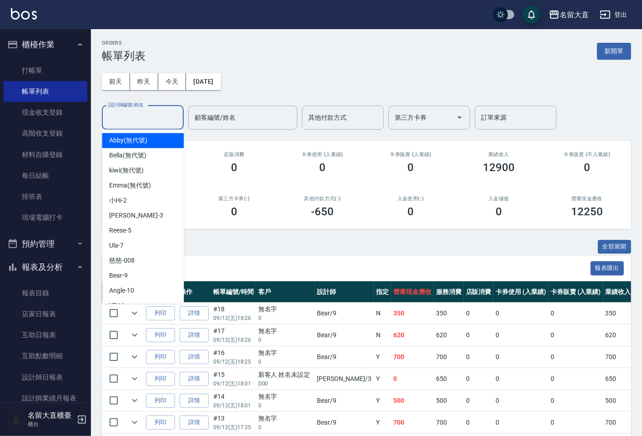
click at [131, 120] on input "設計師編號/姓名" at bounding box center [143, 118] width 74 height 16
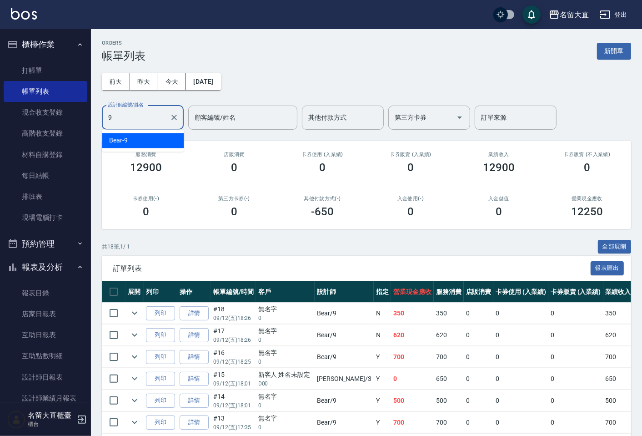
type input "Bear-9"
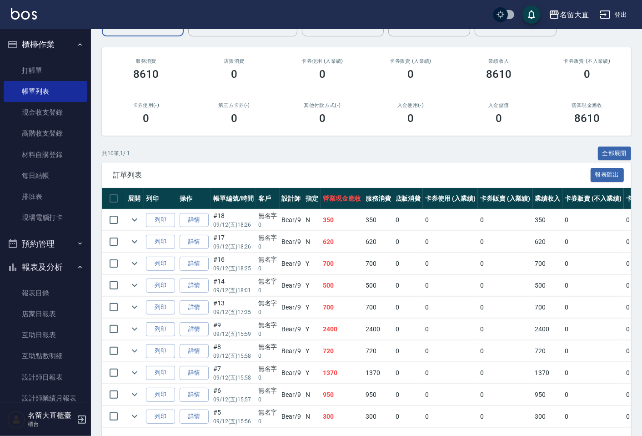
scroll to position [101, 0]
